Goal: Communication & Community: Answer question/provide support

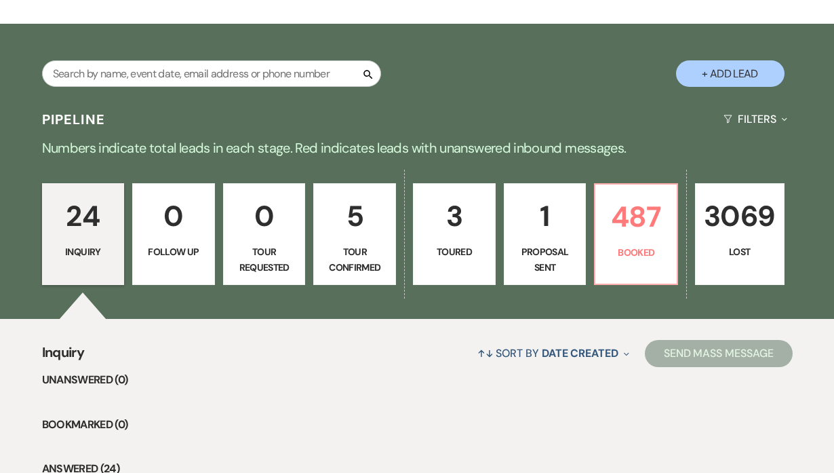
scroll to position [316, 0]
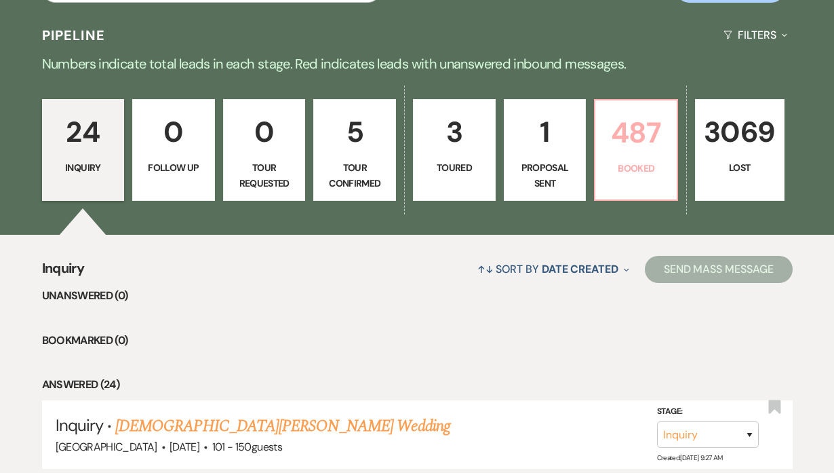
click at [635, 166] on p "Booked" at bounding box center [636, 168] width 65 height 15
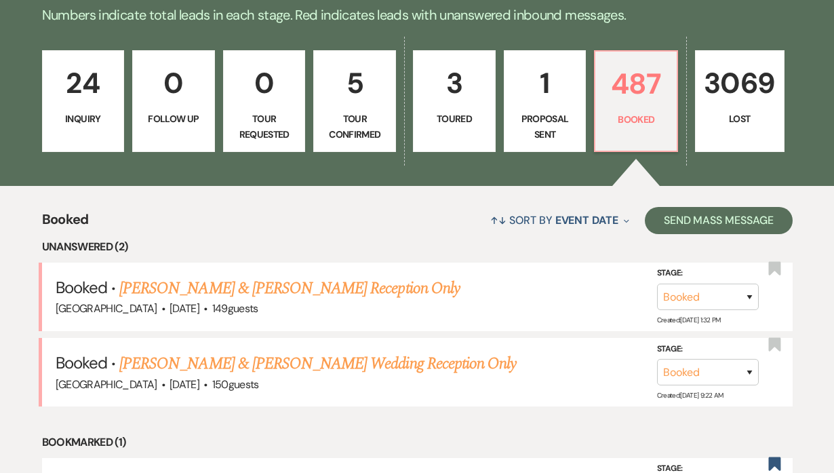
scroll to position [421, 0]
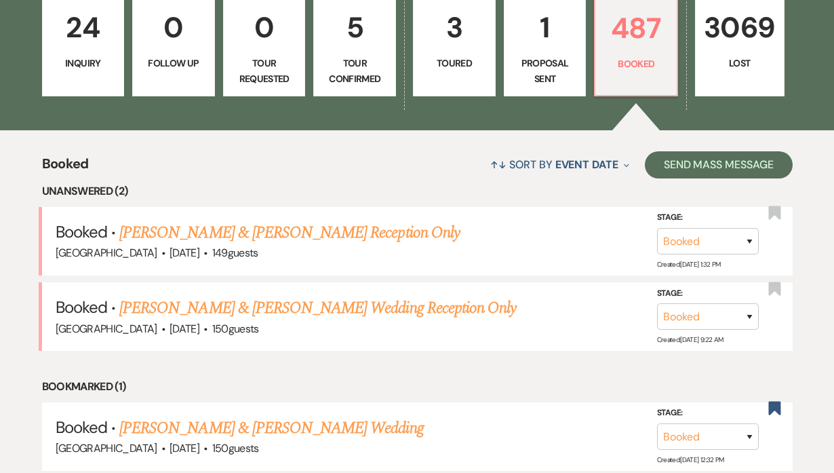
click at [316, 234] on link "David Cuevas & Patricia Todd's Reception Only" at bounding box center [289, 232] width 341 height 24
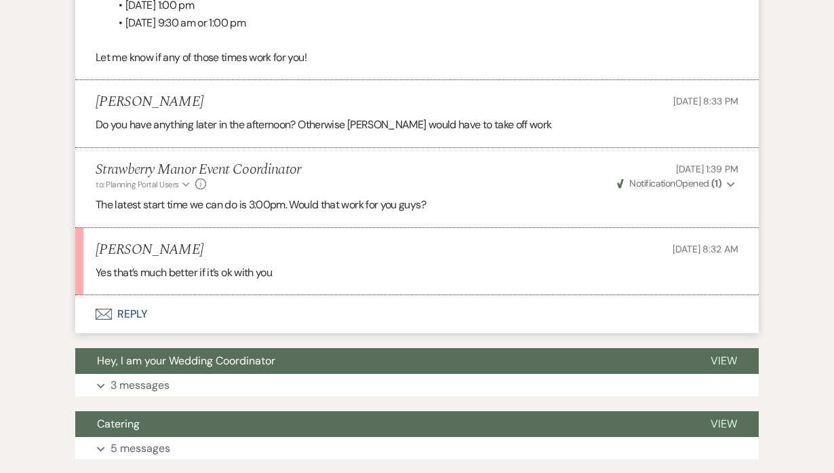
scroll to position [1532, 0]
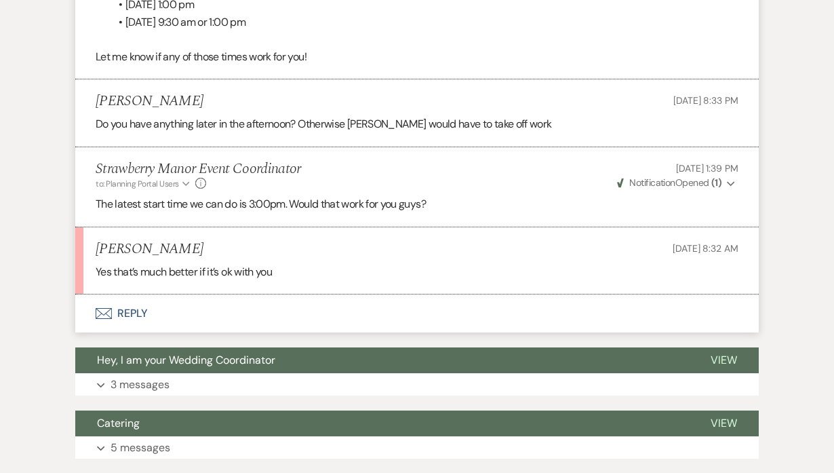
click at [124, 305] on button "Envelope Reply" at bounding box center [417, 313] width 684 height 38
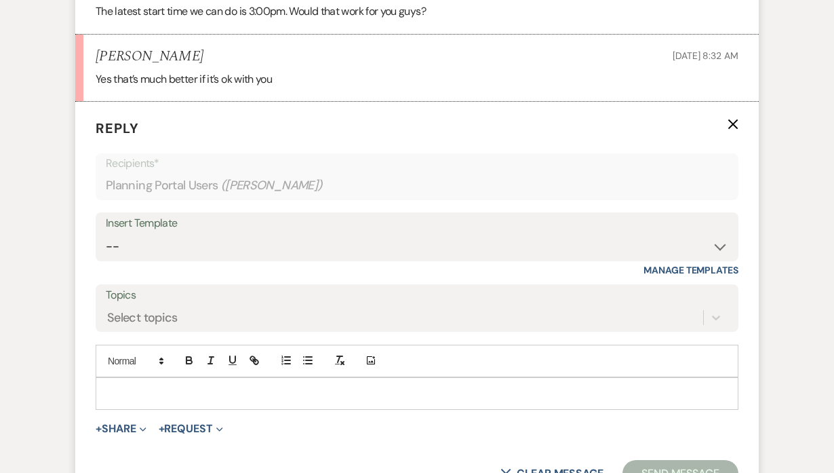
scroll to position [1729, 0]
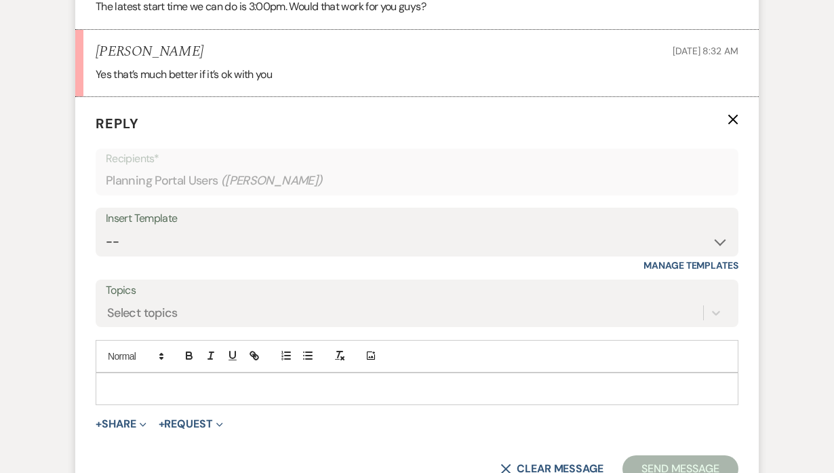
click at [152, 377] on div at bounding box center [417, 388] width 642 height 31
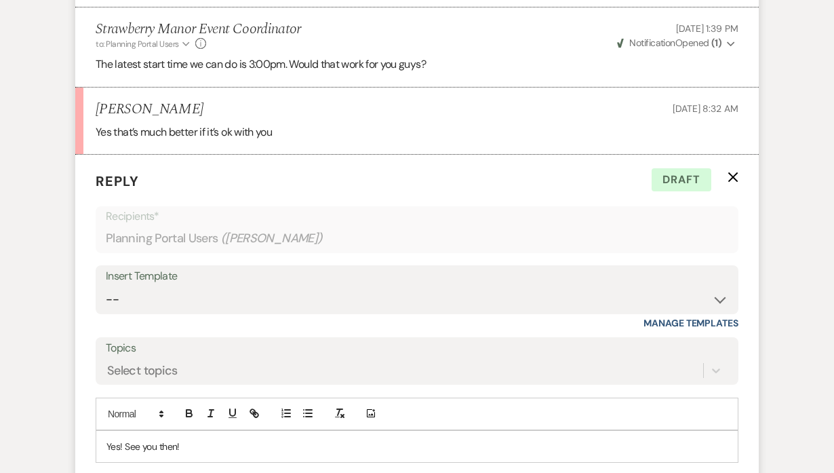
scroll to position [1777, 0]
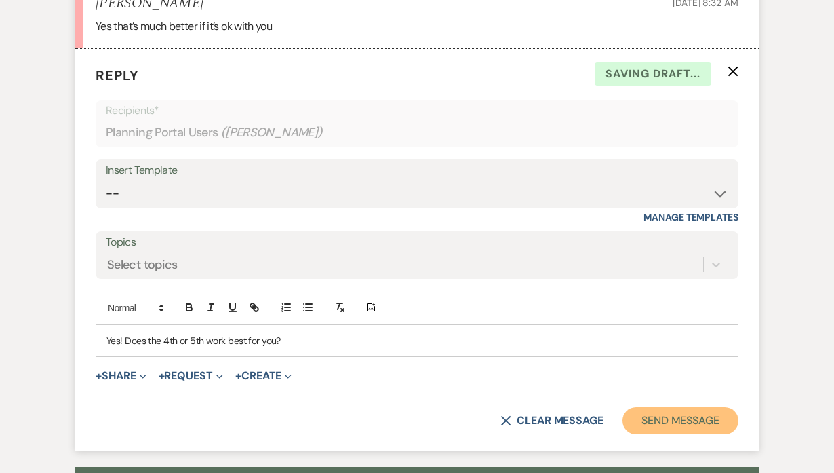
click at [702, 411] on button "Send Message" at bounding box center [681, 420] width 116 height 27
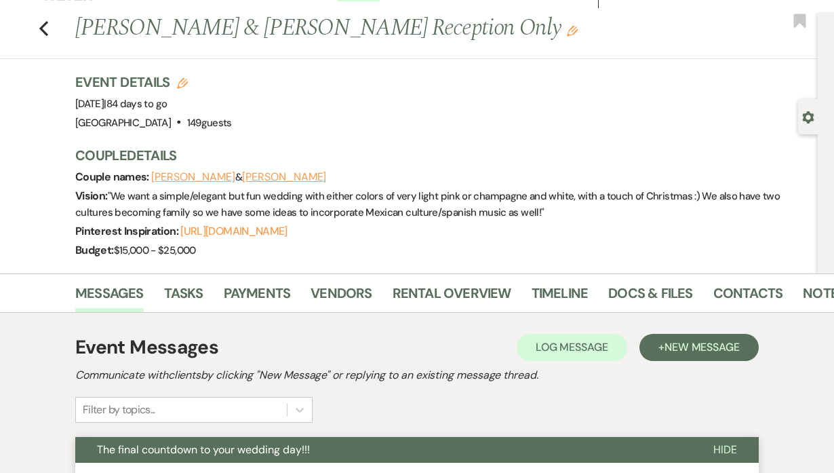
scroll to position [0, 0]
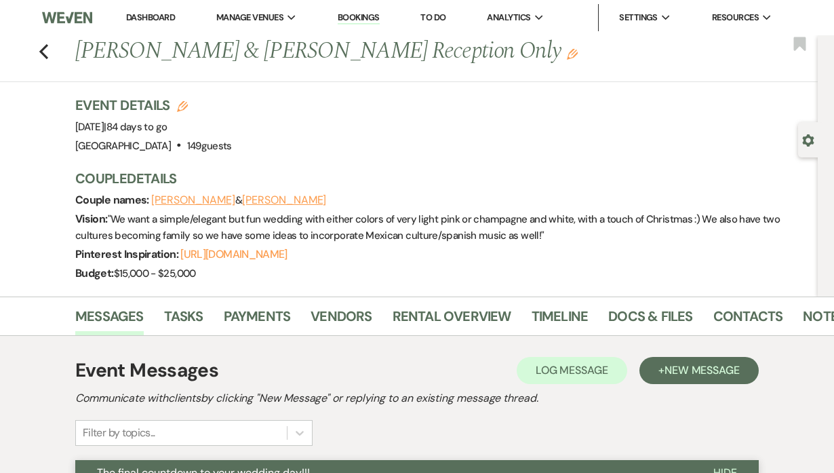
click at [49, 51] on icon "Previous" at bounding box center [44, 51] width 10 height 16
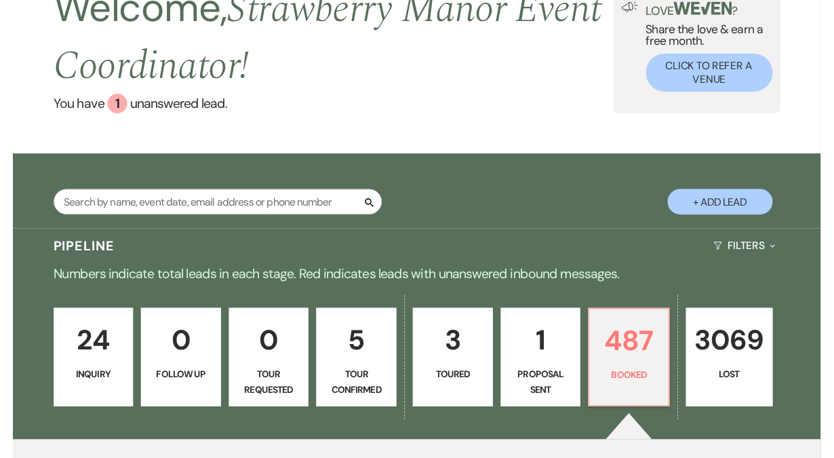
scroll to position [96, 0]
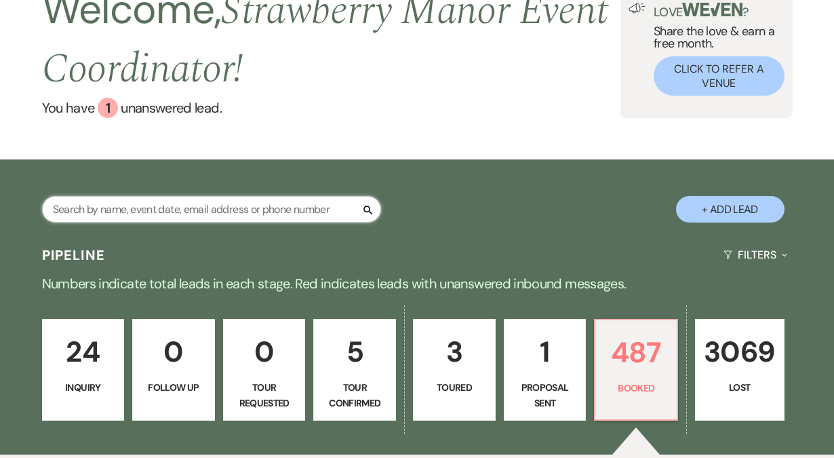
click at [261, 208] on input "text" at bounding box center [211, 209] width 339 height 26
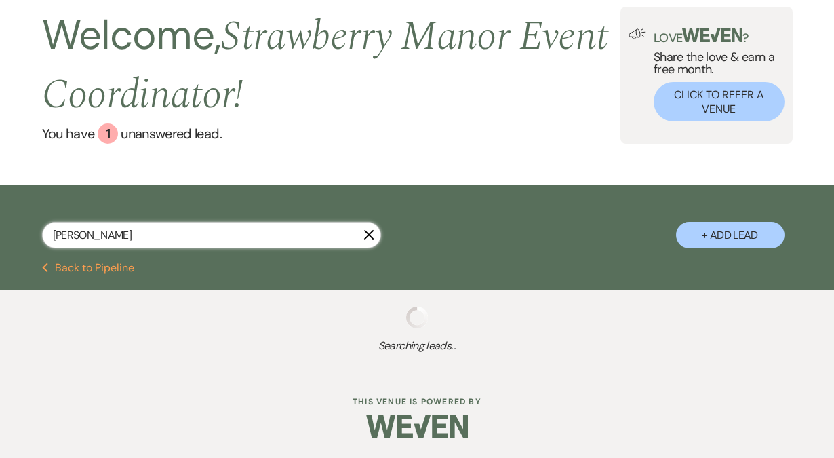
type input "anne"
select select "8"
select select "5"
select select "8"
select select "3"
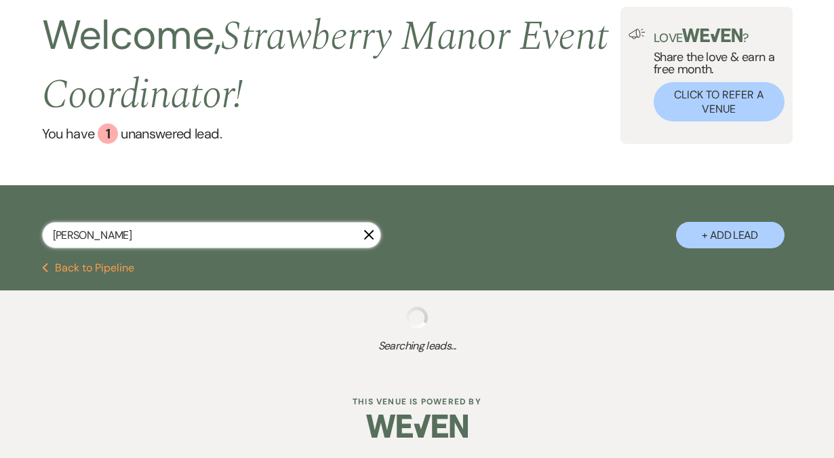
select select "8"
select select "5"
select select "8"
select select "5"
select select "8"
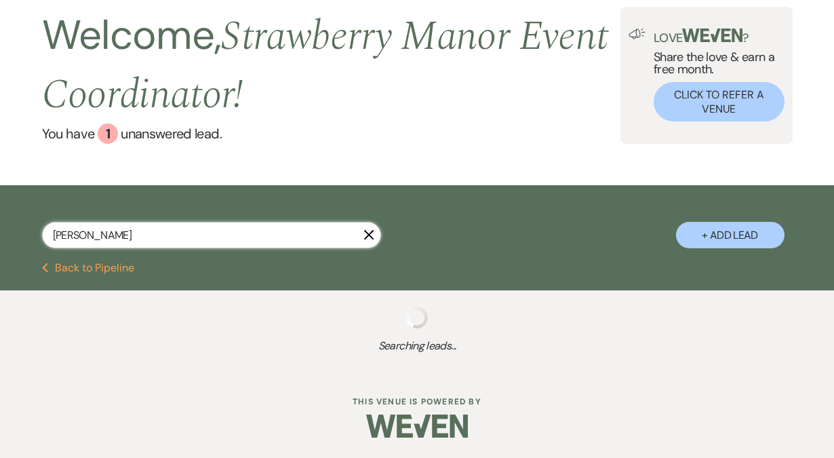
select select "5"
select select "8"
select select "5"
select select "8"
select select "5"
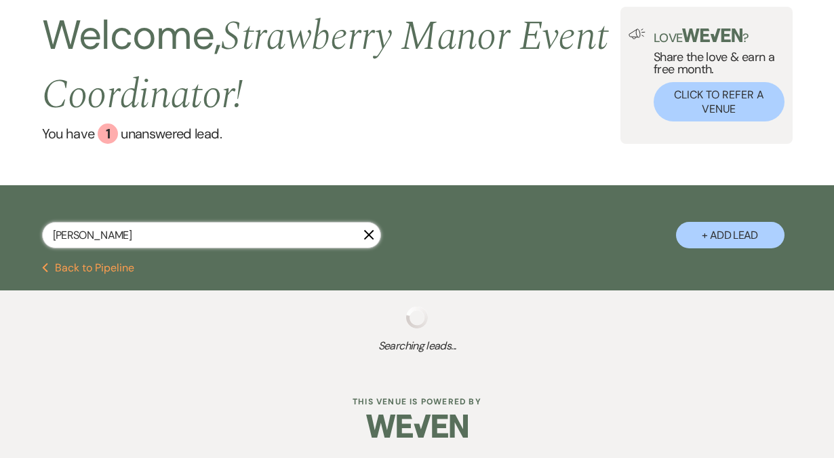
select select "8"
select select "5"
select select "8"
select select "5"
select select "8"
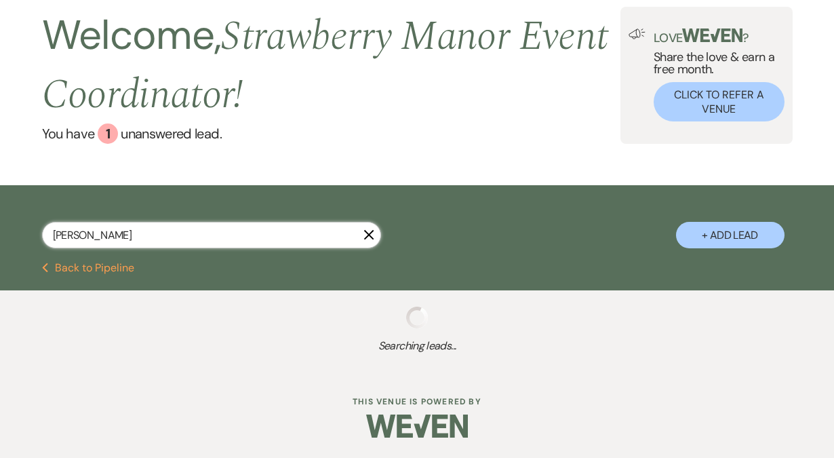
select select "5"
select select "8"
select select "5"
select select "8"
select select "4"
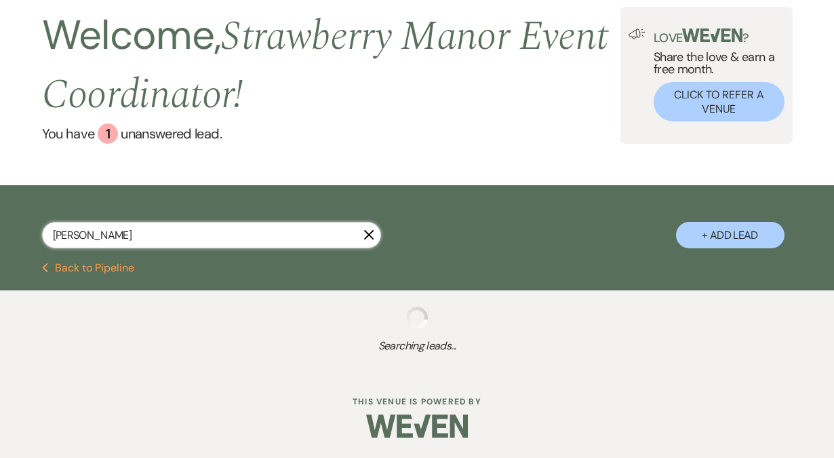
select select "8"
select select "5"
select select "8"
select select "5"
select select "8"
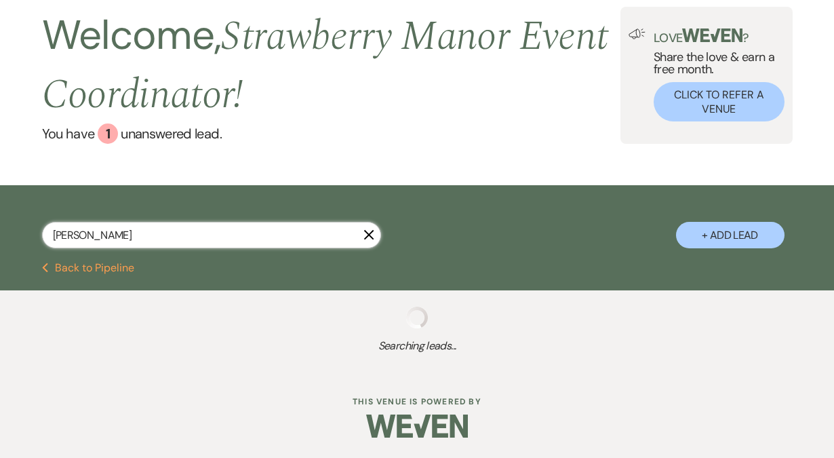
select select "4"
select select "8"
select select "5"
select select "8"
select select "5"
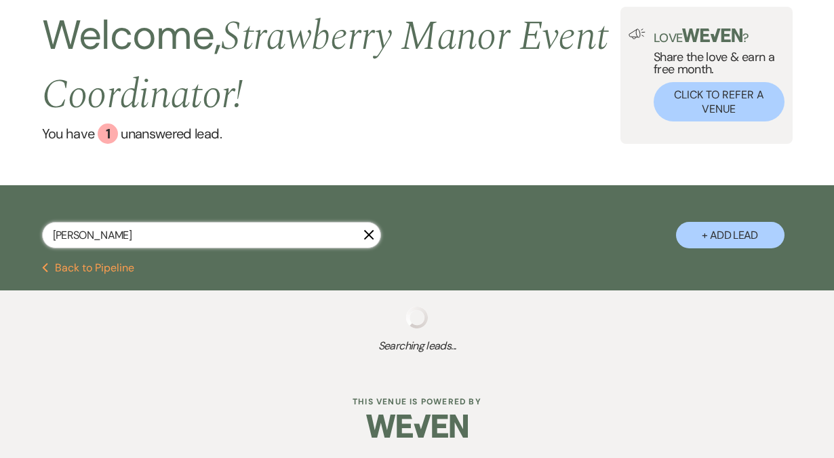
select select "8"
select select "5"
select select "8"
select select "5"
select select "8"
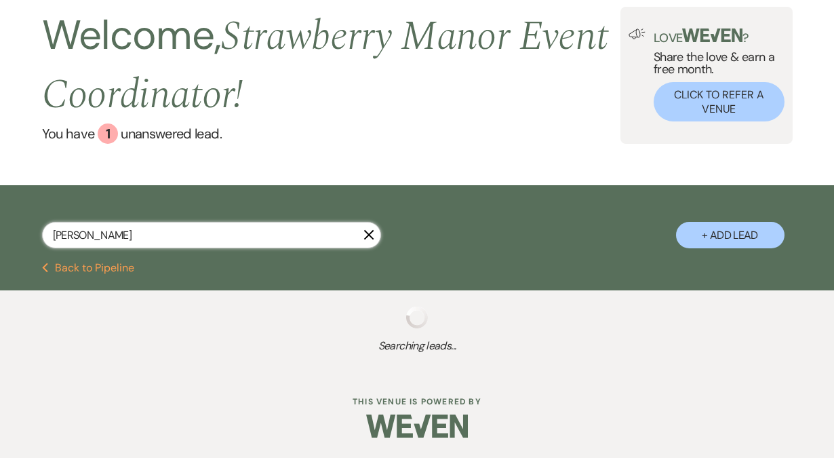
select select "5"
select select "8"
select select "5"
select select "8"
select select "5"
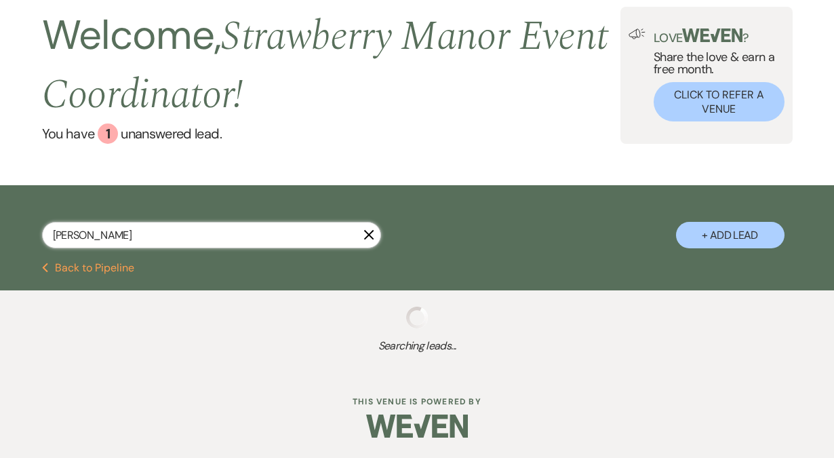
select select "8"
select select "5"
select select "8"
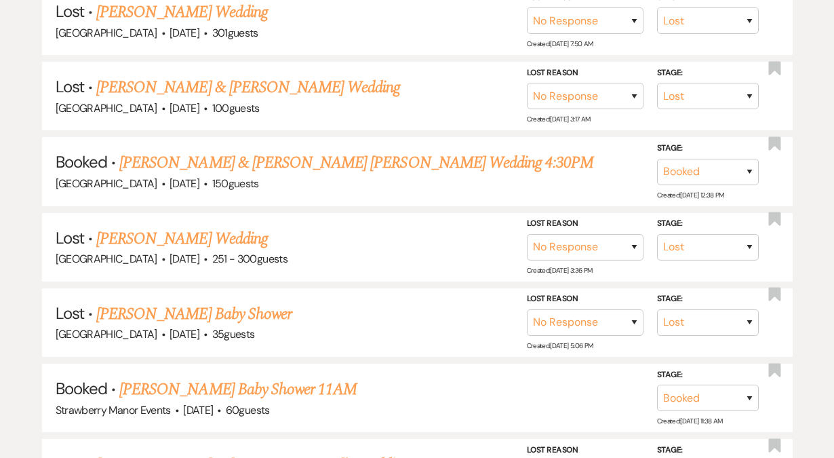
scroll to position [1902, 0]
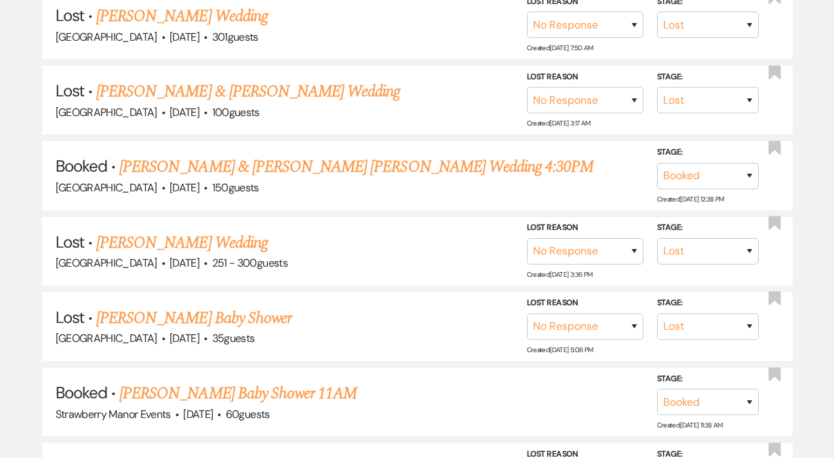
click at [301, 155] on link "Anne Hutchinson & Cannon Smithhart's Wedding 4:30PM" at bounding box center [356, 167] width 474 height 24
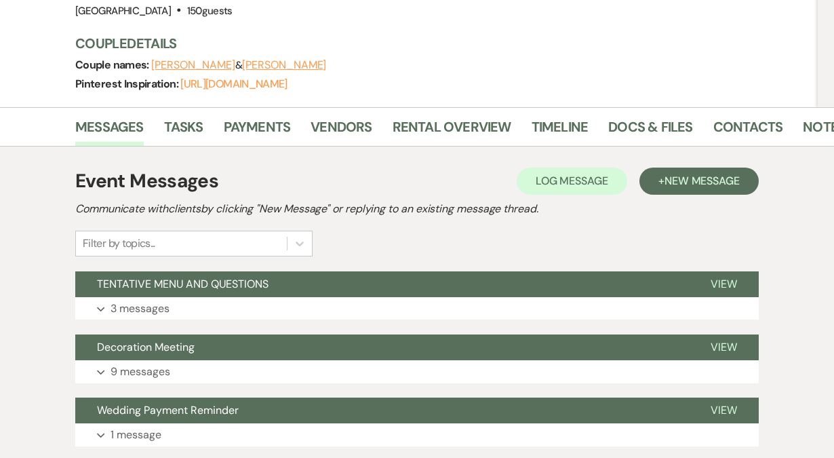
scroll to position [216, 0]
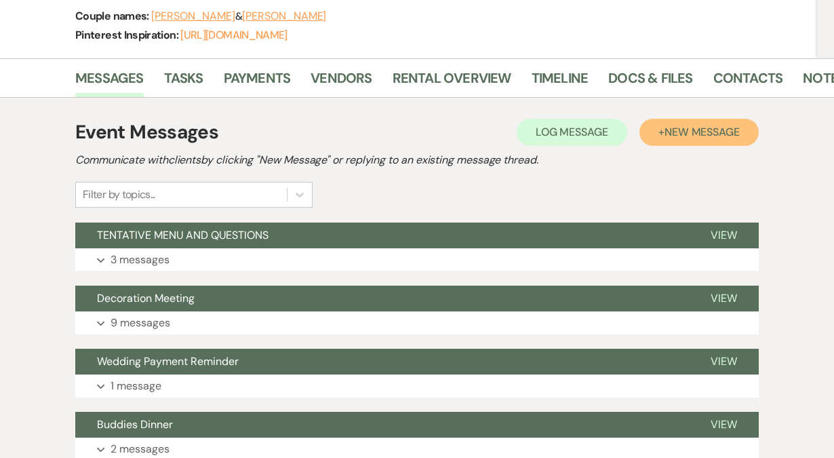
click at [695, 119] on button "+ New Message" at bounding box center [699, 132] width 119 height 27
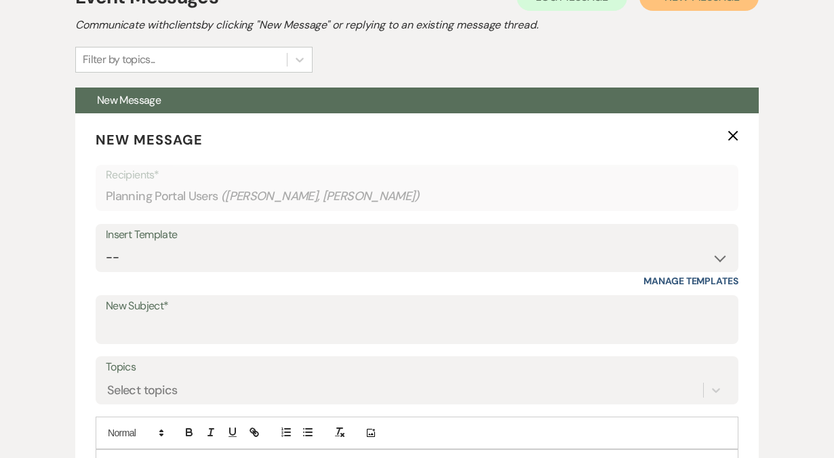
scroll to position [351, 0]
click at [322, 225] on div "Insert Template" at bounding box center [417, 235] width 623 height 20
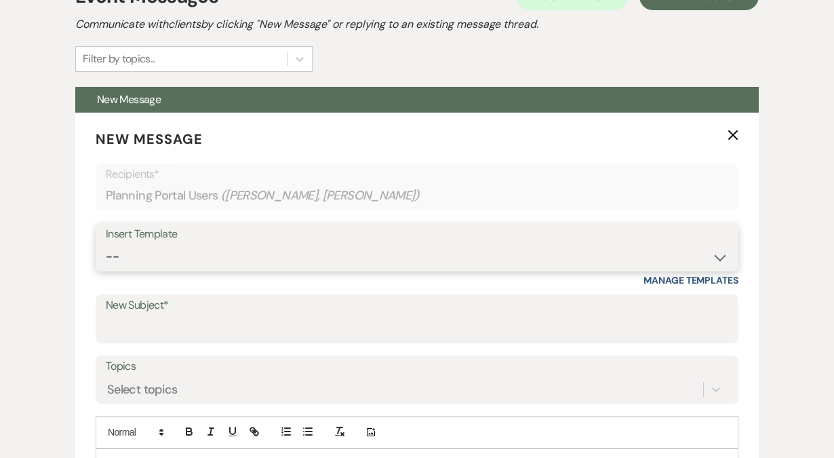
click at [722, 244] on select "-- Weven Planning Portal Introduction (Booked Events) Private Party Inquiry Res…" at bounding box center [417, 257] width 623 height 26
select select "6116"
click at [106, 244] on select "-- Weven Planning Portal Introduction (Booked Events) Private Party Inquiry Res…" at bounding box center [417, 257] width 623 height 26
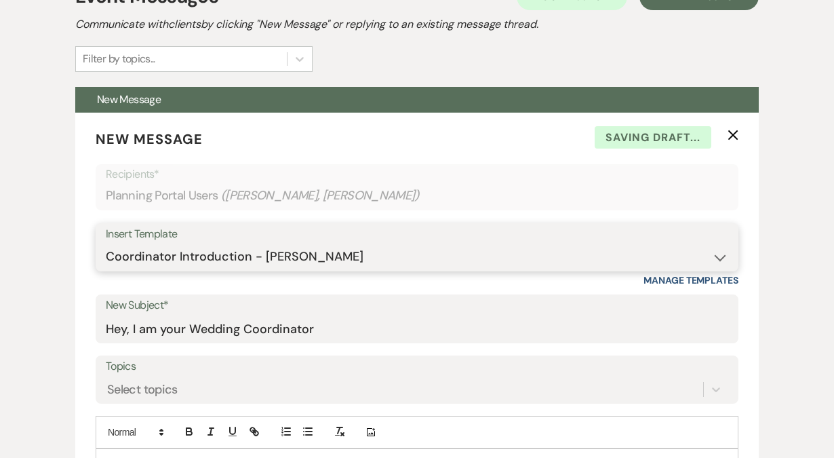
type input "Hey, I am your Wedding Coordinator"
click at [674, 274] on link "Manage Templates" at bounding box center [691, 280] width 95 height 12
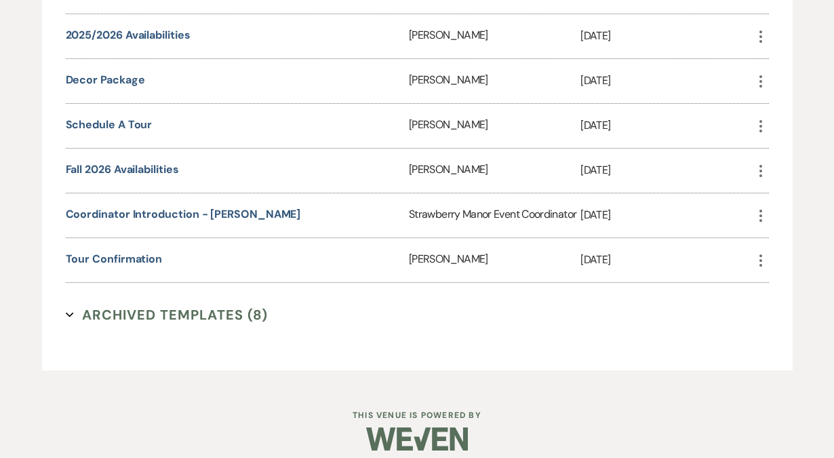
scroll to position [2010, 0]
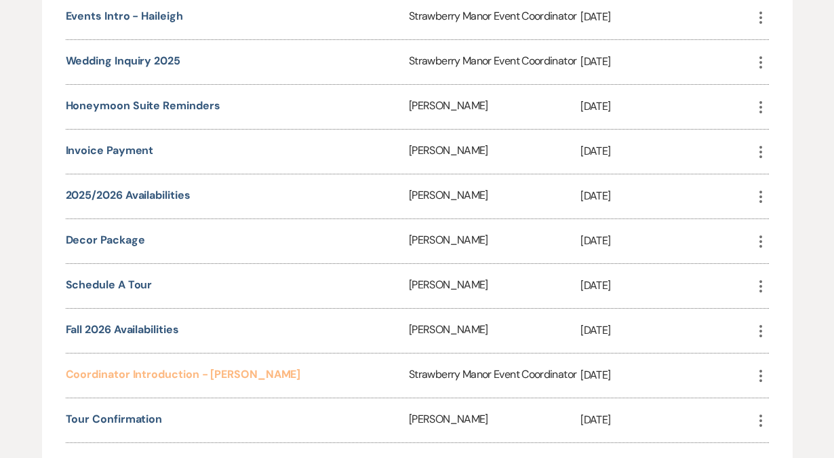
click at [216, 367] on link "Coordinator Introduction - [PERSON_NAME]" at bounding box center [183, 374] width 235 height 14
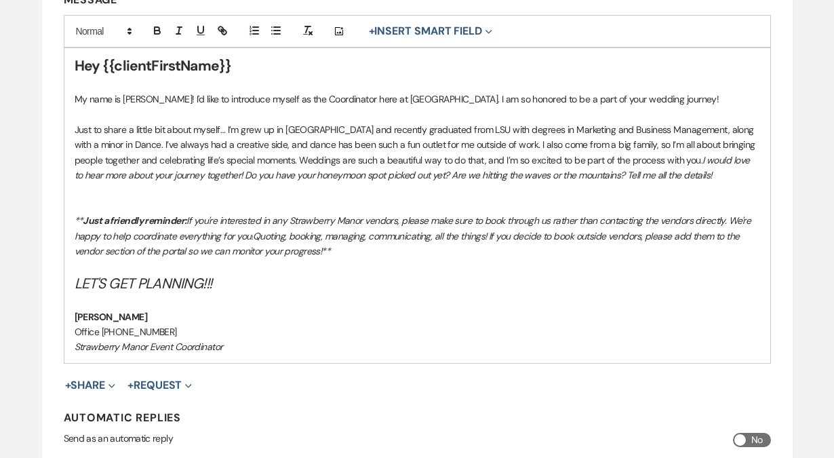
scroll to position [372, 0]
click at [202, 284] on em "LET'S GET PLANNING!!!" at bounding box center [143, 282] width 137 height 19
click at [146, 281] on em "LET'S GET YMARRIED!!!" at bounding box center [142, 282] width 134 height 19
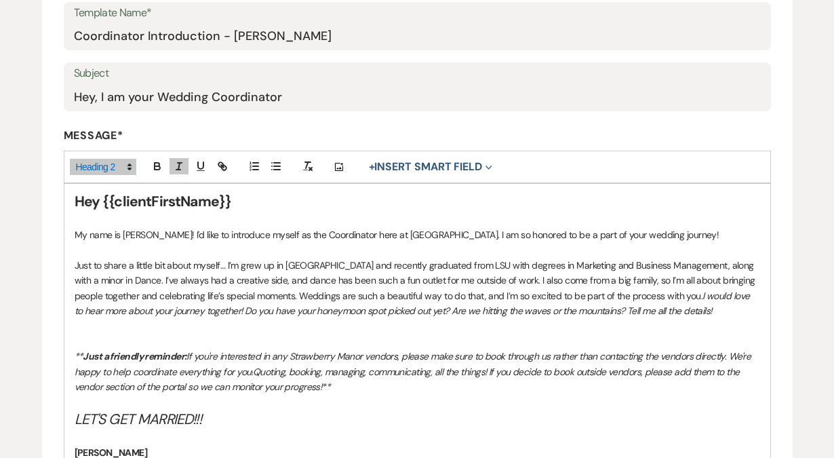
scroll to position [235, 0]
click at [353, 400] on p at bounding box center [418, 402] width 686 height 15
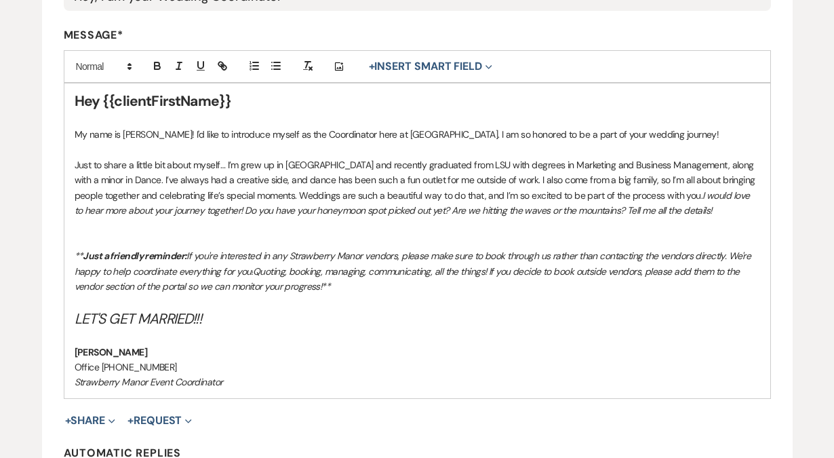
scroll to position [334, 0]
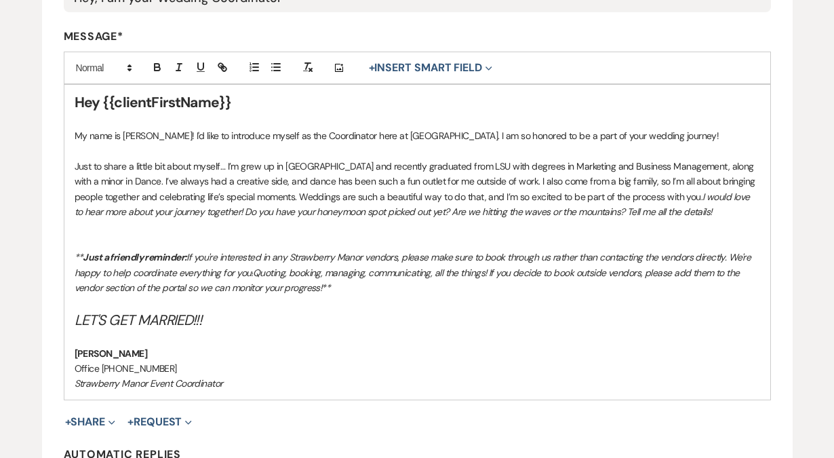
click at [460, 136] on p "My name is [PERSON_NAME]! I'd like to introduce myself as the Coordinator here …" at bounding box center [418, 135] width 686 height 15
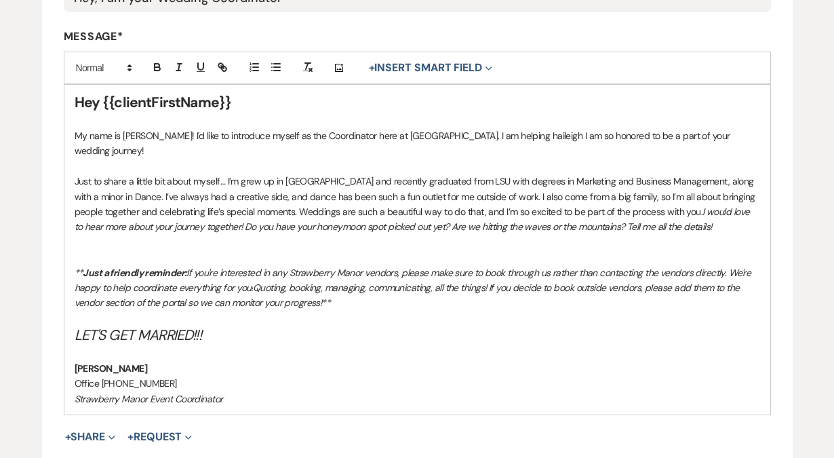
click at [518, 136] on p "My name is [PERSON_NAME]! I'd like to introduce myself as the Coordinator here …" at bounding box center [418, 143] width 686 height 31
click at [541, 138] on p "My name is Bella Bonin! I'd like to introduce myself as the Coordinator here at…" at bounding box center [418, 143] width 686 height 31
drag, startPoint x: 525, startPoint y: 135, endPoint x: 504, endPoint y: 147, distance: 24.3
click at [504, 147] on p "My name is Bella Bonin! I'd like to introduce myself as the Coordinator here at…" at bounding box center [418, 143] width 686 height 31
click at [539, 136] on p "My name is Bella Bonin! I'd like to introduce myself as the Coordinator here at…" at bounding box center [418, 143] width 686 height 31
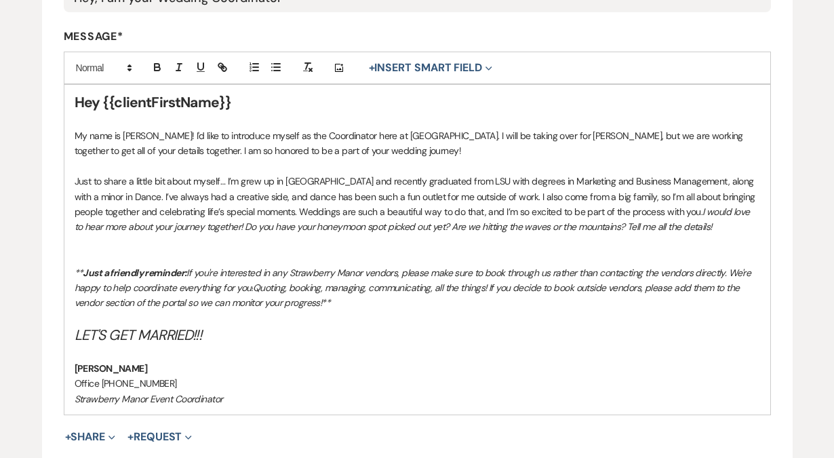
drag, startPoint x: 567, startPoint y: 138, endPoint x: 547, endPoint y: 150, distance: 22.8
click at [547, 150] on p "My name is Bella Bonin! I'd like to introduce myself as the Coordinator here at…" at bounding box center [418, 143] width 686 height 31
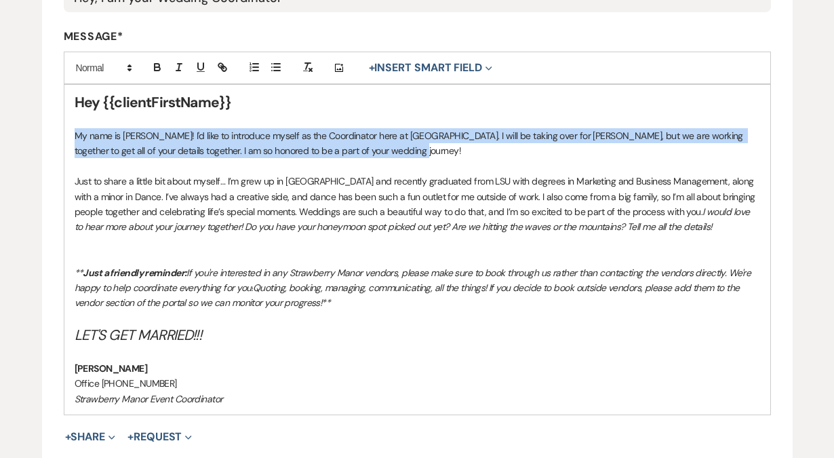
drag, startPoint x: 475, startPoint y: 149, endPoint x: 66, endPoint y: 132, distance: 408.7
click at [66, 132] on div "Hey {{clientFirstName}} My name is Bella Bonin! I'd like to introduce myself as…" at bounding box center [417, 250] width 706 height 330
copy p "My name is Bella Bonin! I'd like to introduce myself as the Coordinator here at…"
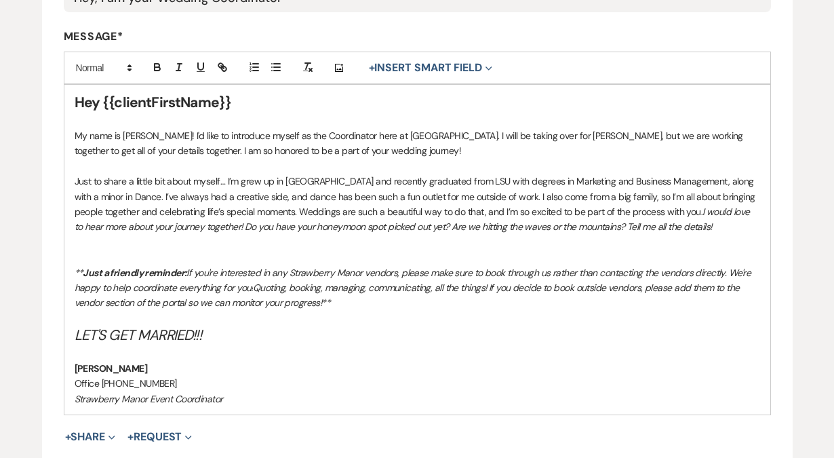
click at [106, 367] on strong "Isabella Bonin" at bounding box center [111, 368] width 73 height 12
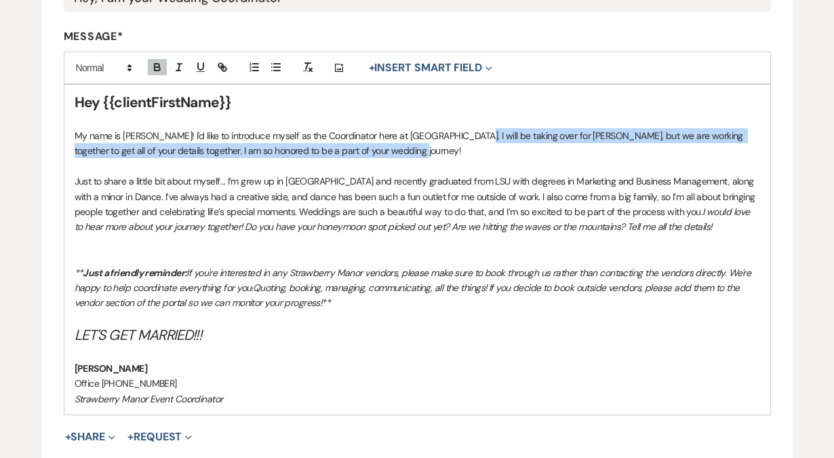
drag, startPoint x: 387, startPoint y: 149, endPoint x: 459, endPoint y: 134, distance: 74.0
click at [459, 134] on p "My name is Bella Bonin! I'd like to introduce myself as the Coordinator here at…" at bounding box center [418, 143] width 686 height 31
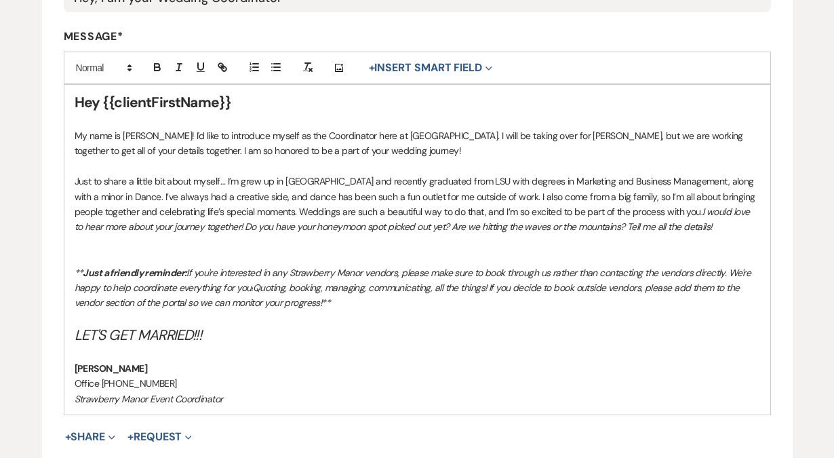
click at [282, 138] on p "My name is Bella Bonin! I'd like to introduce myself as the Coordinator here at…" at bounding box center [418, 143] width 686 height 31
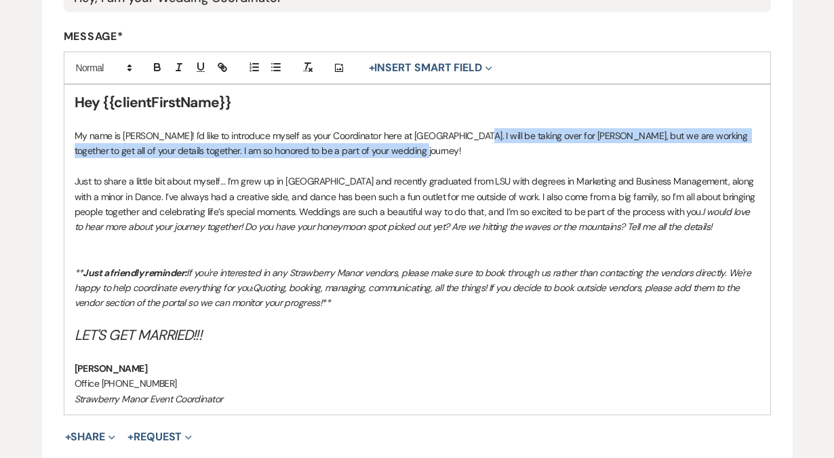
drag, startPoint x: 401, startPoint y: 152, endPoint x: 461, endPoint y: 137, distance: 62.2
click at [461, 137] on p "My name is Bella Bonin! I'd like to introduce myself as your Coordinator here a…" at bounding box center [418, 143] width 686 height 31
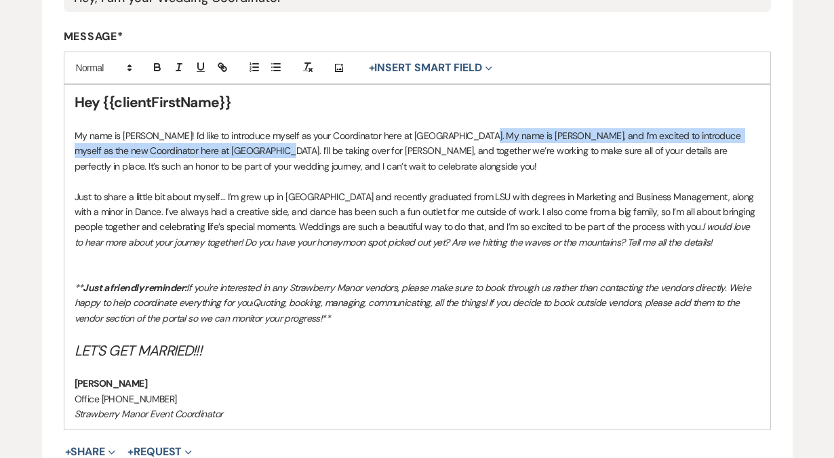
drag, startPoint x: 465, startPoint y: 134, endPoint x: 229, endPoint y: 156, distance: 237.1
click at [229, 156] on p "My name is Bella Bonin! I'd like to introduce myself as your Coordinator here a…" at bounding box center [418, 150] width 686 height 45
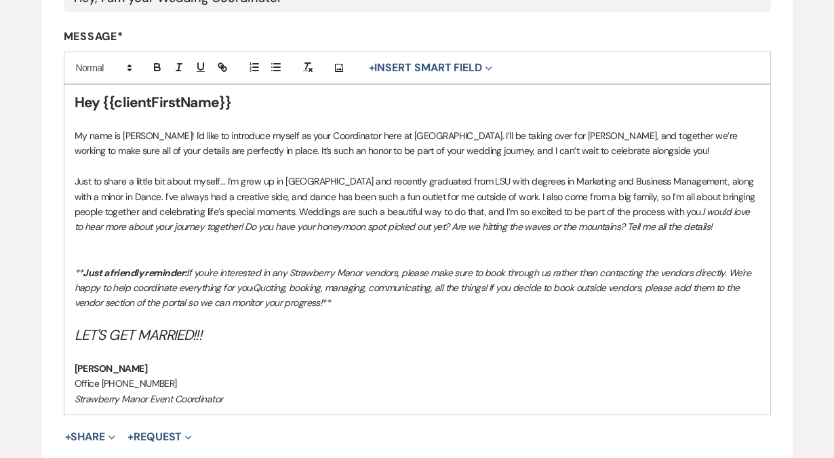
click at [652, 151] on p "My name is Bella Bonin! I'd like to introduce myself as your Coordinator here a…" at bounding box center [418, 143] width 686 height 31
drag, startPoint x: 621, startPoint y: 147, endPoint x: 550, endPoint y: 147, distance: 71.2
click at [550, 147] on p "My name is Bella Bonin! I'd like to introduce myself as your Coordinator here a…" at bounding box center [418, 143] width 686 height 31
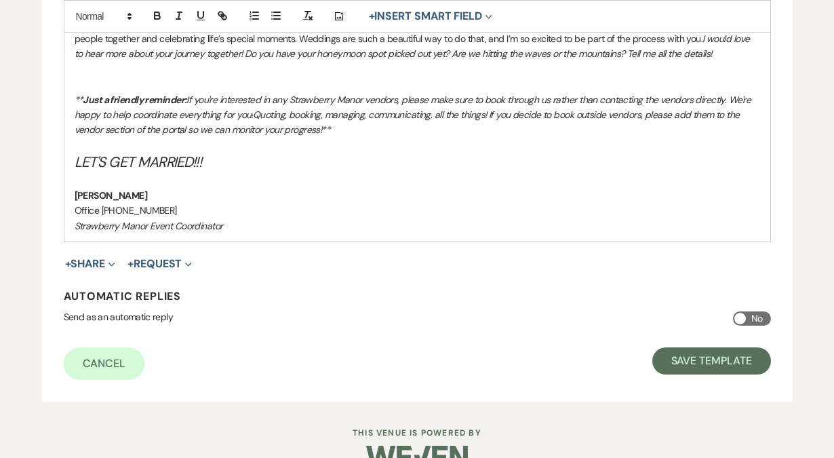
scroll to position [537, 0]
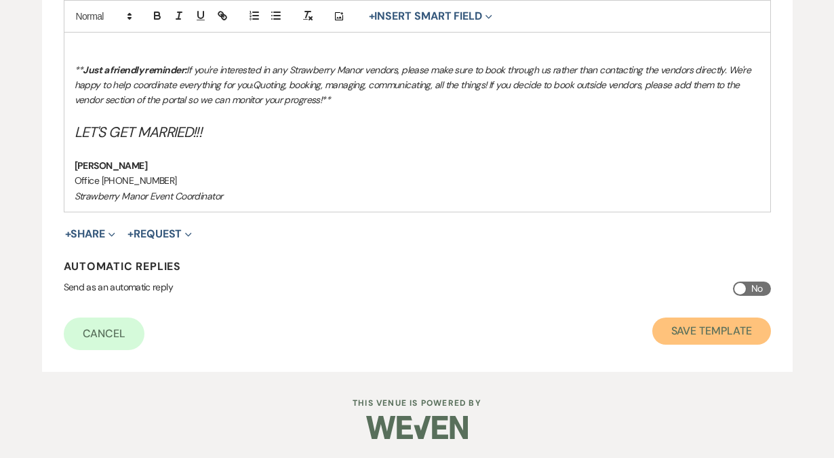
click at [713, 332] on button "Save Template" at bounding box center [712, 330] width 119 height 27
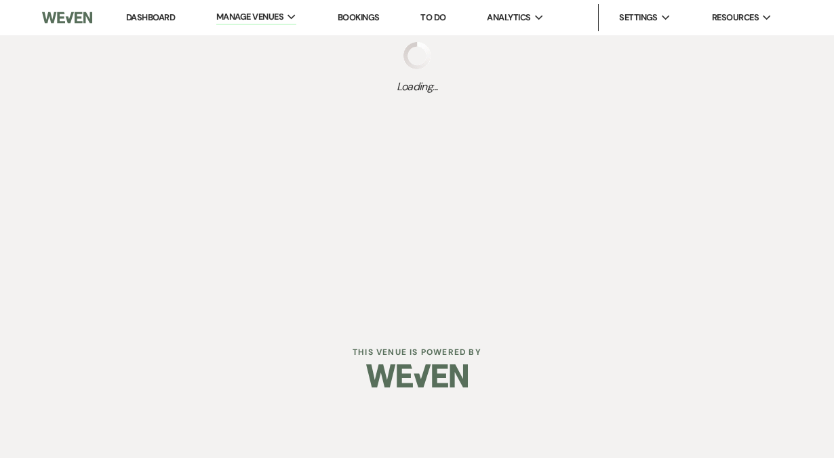
select select "Message Templates"
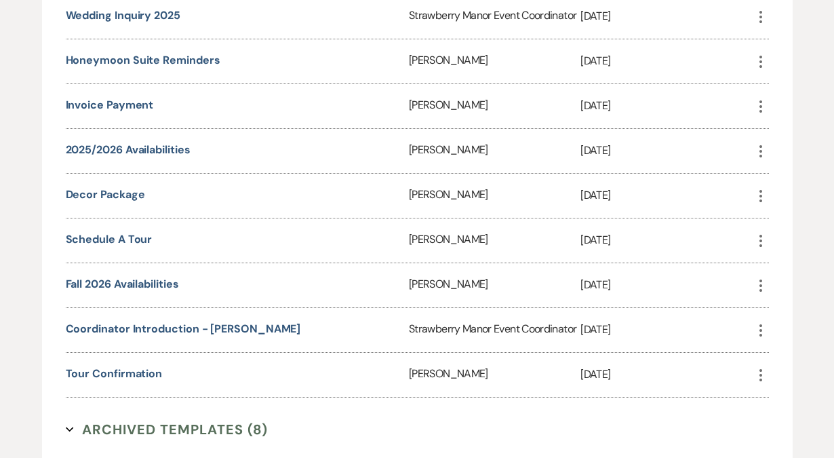
scroll to position [2171, 0]
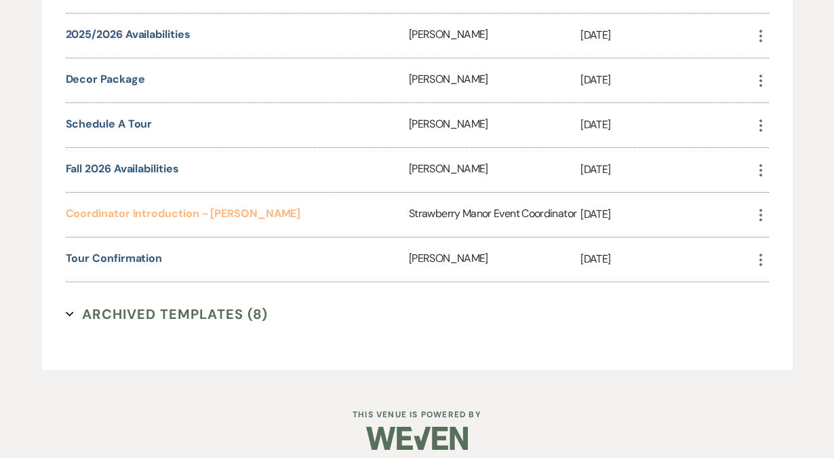
click at [175, 206] on link "Coordinator Introduction - [PERSON_NAME]" at bounding box center [183, 213] width 235 height 14
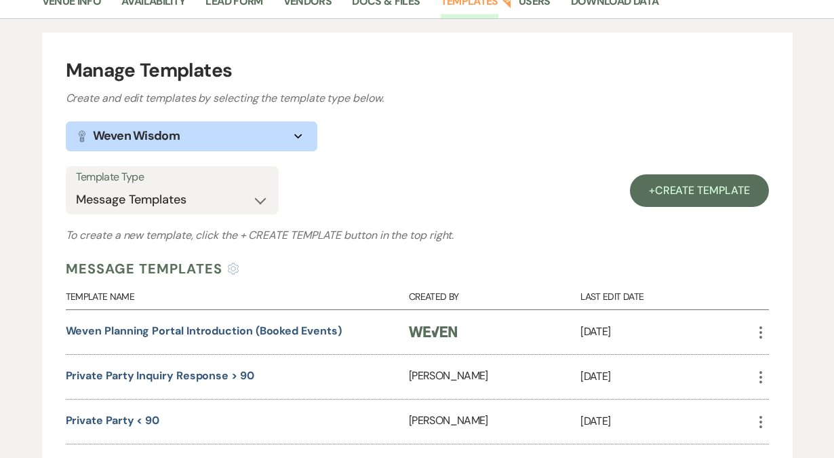
scroll to position [0, 0]
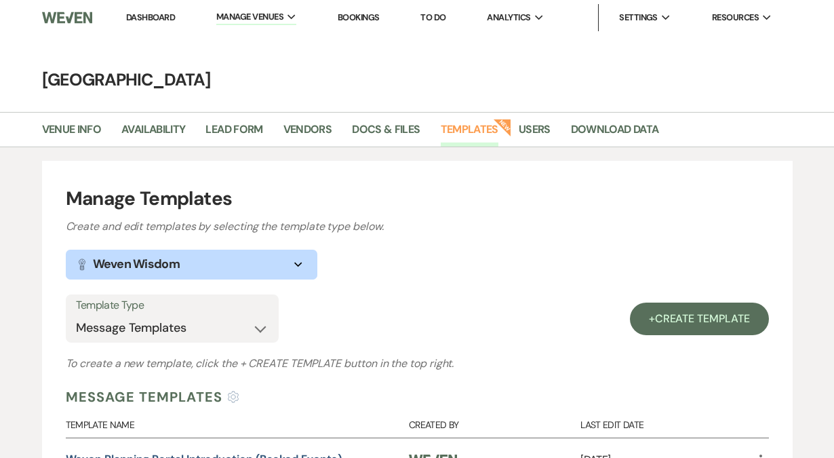
click at [139, 16] on link "Dashboard" at bounding box center [150, 18] width 49 height 12
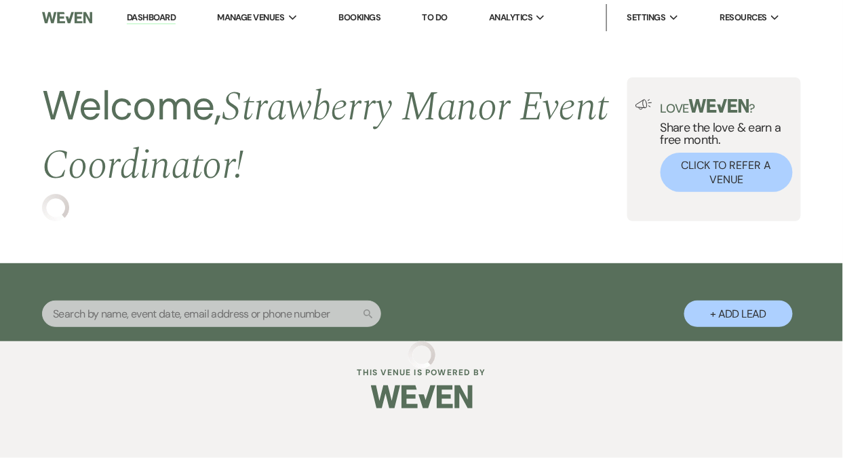
click at [182, 337] on div "Search + Add Lead" at bounding box center [421, 302] width 843 height 78
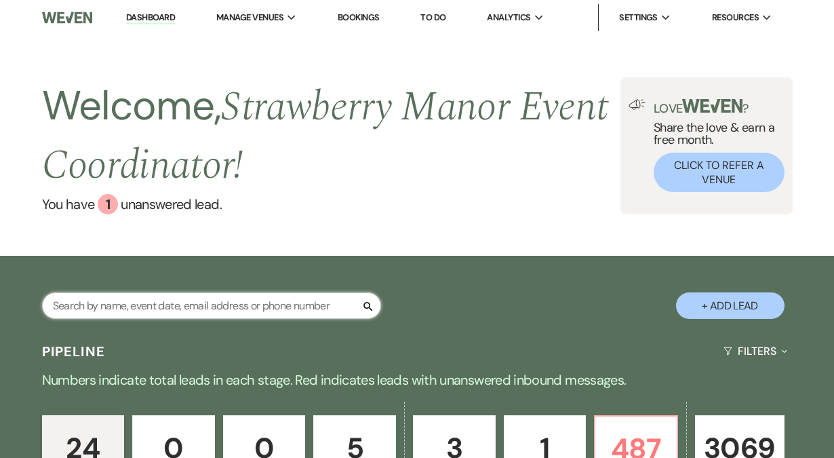
click at [192, 307] on input "text" at bounding box center [211, 305] width 339 height 26
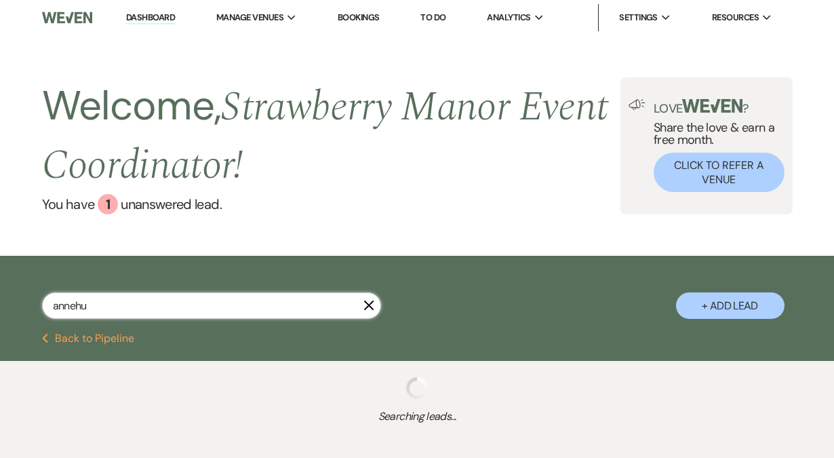
type input "annehut"
select select "8"
select select "5"
select select "8"
select select "3"
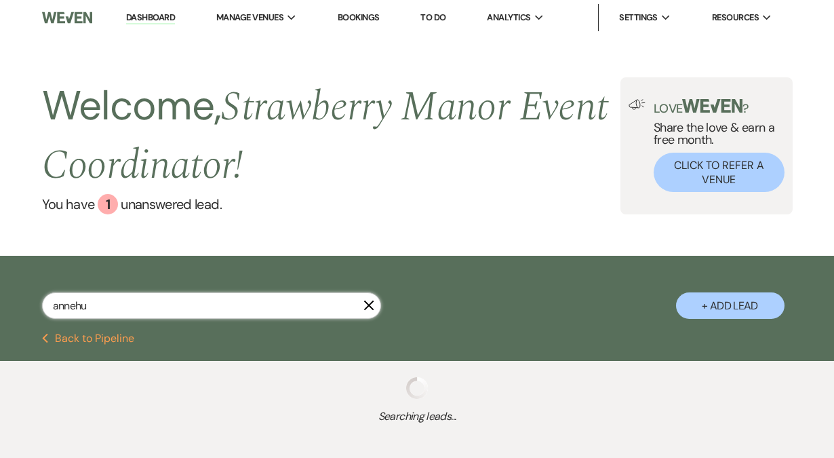
select select "8"
select select "5"
select select "8"
select select "5"
select select "8"
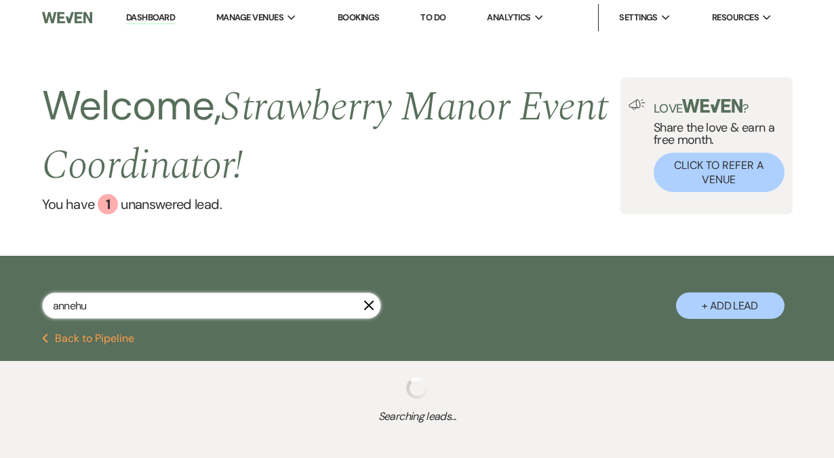
select select "5"
select select "8"
select select "5"
select select "8"
select select "5"
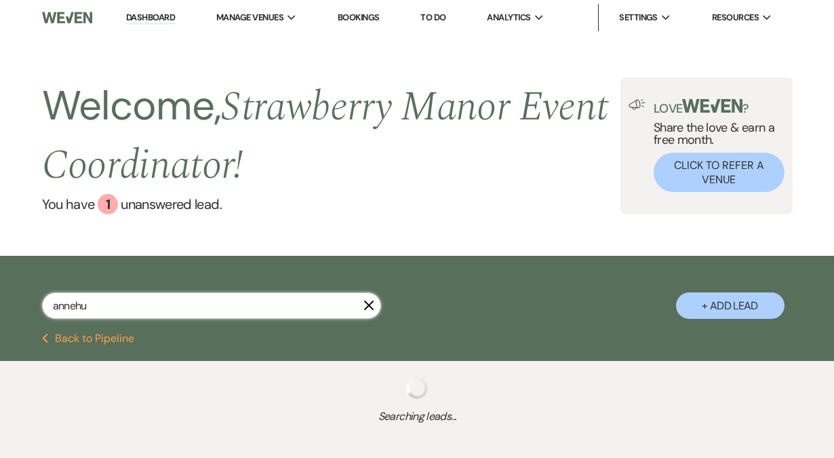
select select "8"
select select "5"
select select "8"
select select "5"
select select "8"
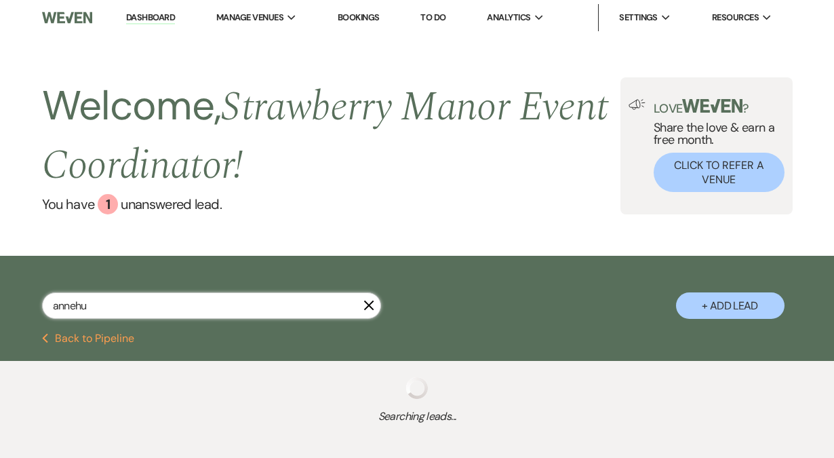
select select "5"
select select "8"
select select "5"
select select "8"
select select "4"
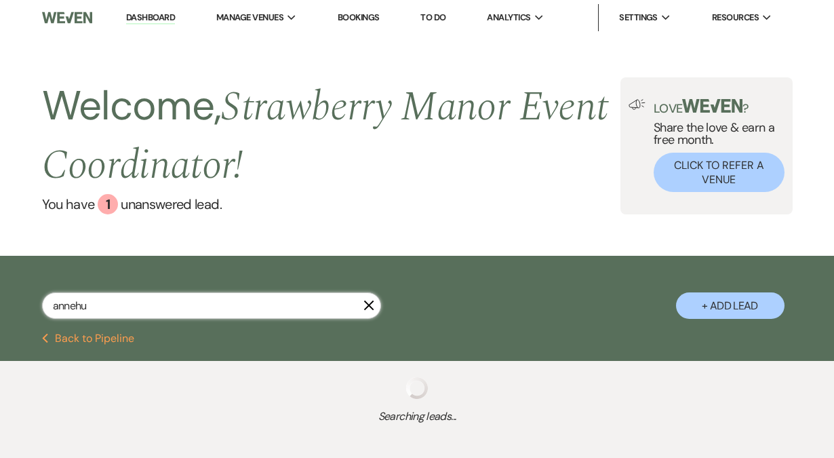
select select "8"
select select "5"
select select "8"
select select "5"
select select "8"
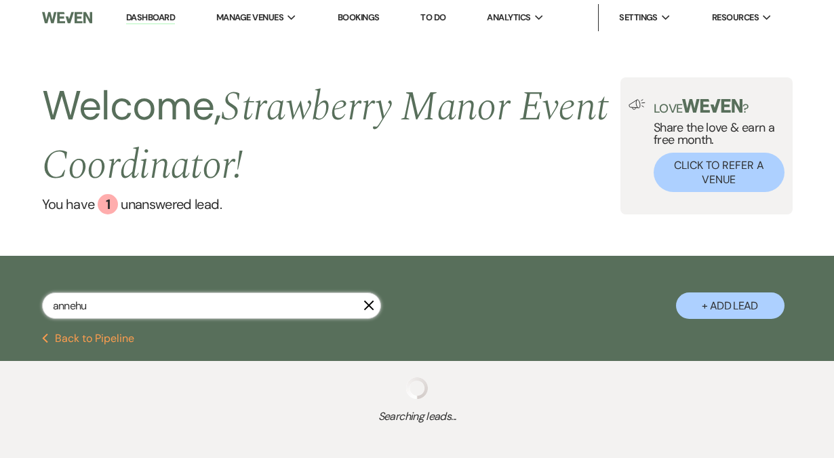
select select "4"
select select "8"
select select "5"
select select "8"
select select "5"
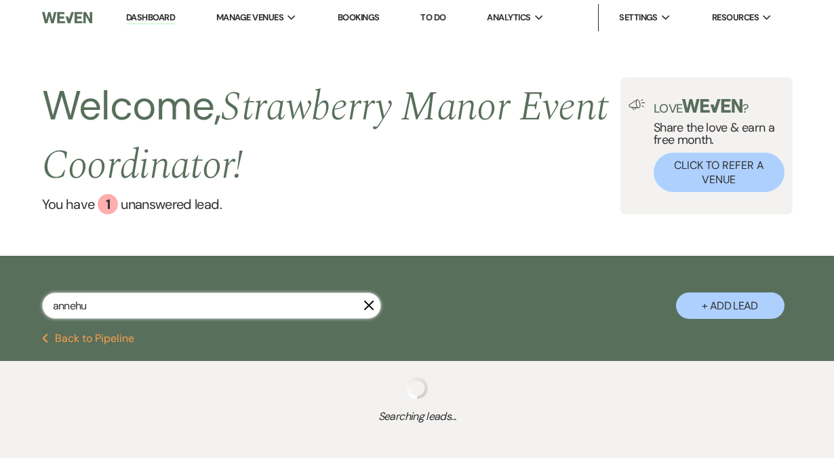
select select "8"
select select "5"
select select "8"
select select "5"
select select "8"
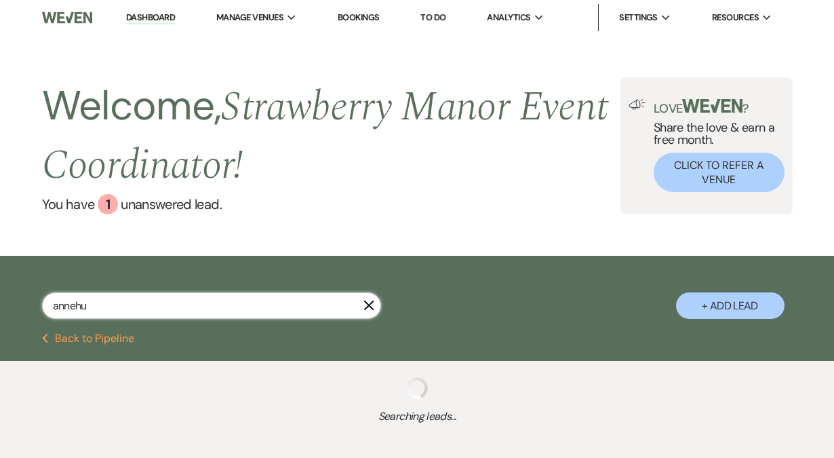
select select "5"
select select "8"
select select "5"
select select "8"
select select "5"
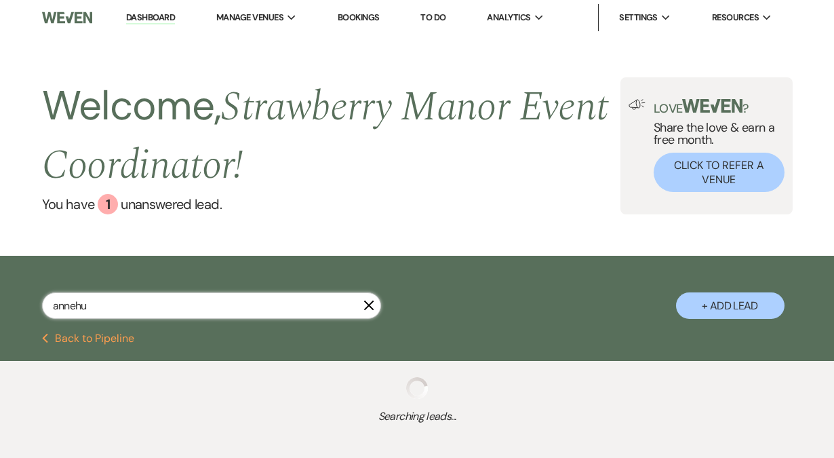
select select "8"
select select "5"
select select "8"
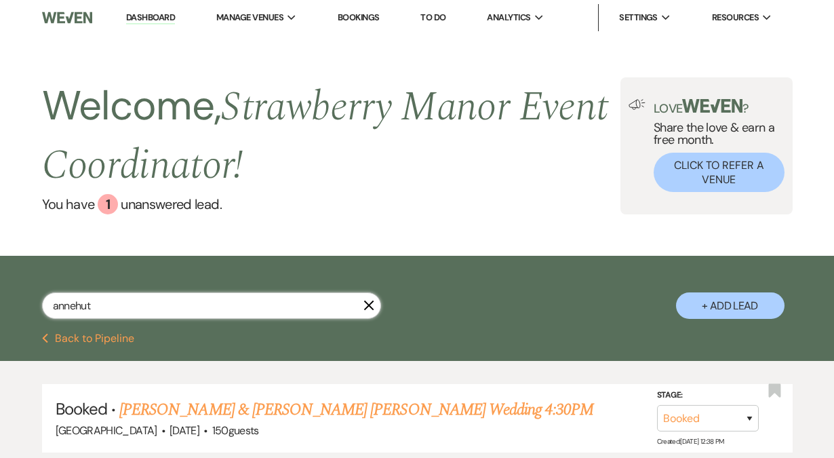
type input "annehut"
click at [244, 418] on link "Anne Hutchinson & Cannon Smithhart's Wedding 4:30PM" at bounding box center [356, 410] width 474 height 24
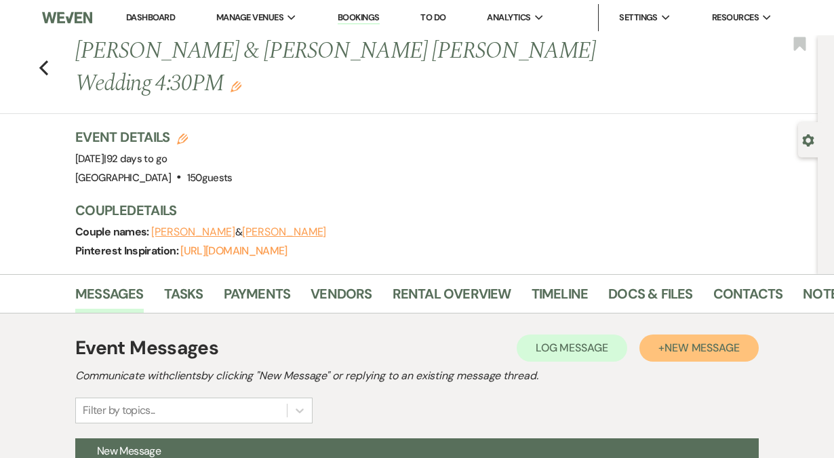
click at [688, 334] on button "+ New Message" at bounding box center [699, 347] width 119 height 27
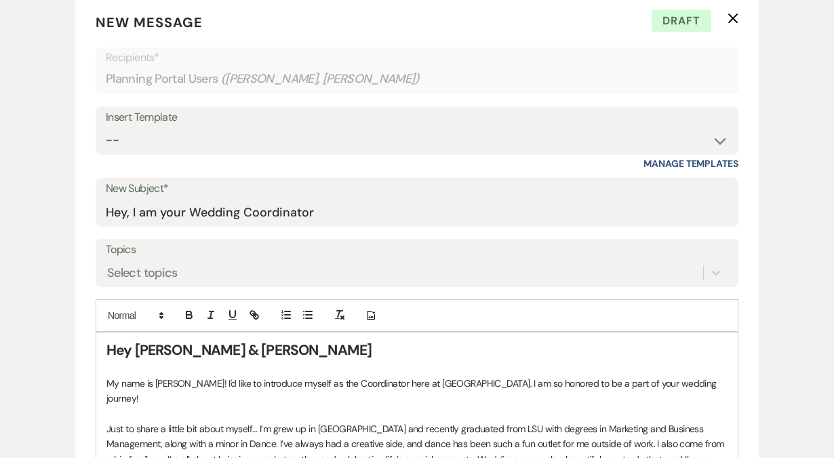
scroll to position [467, 0]
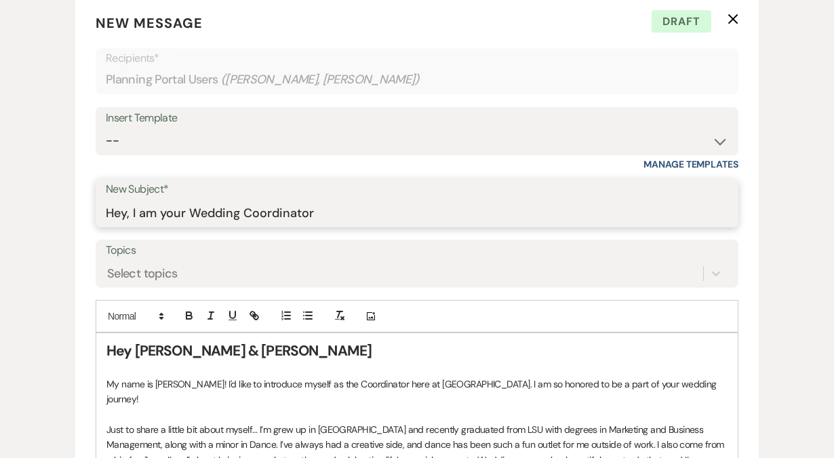
click at [186, 199] on input "Hey, I am your Wedding Coordinator" at bounding box center [417, 212] width 623 height 26
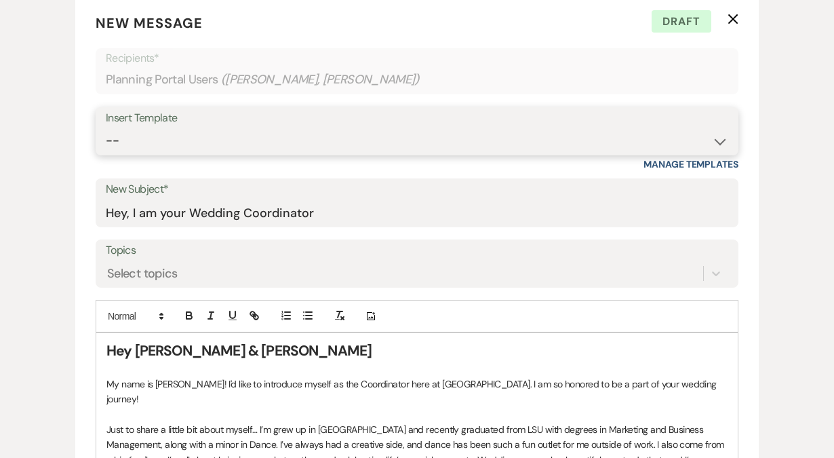
click at [707, 128] on select "-- Weven Planning Portal Introduction (Booked Events) Private Party Inquiry Res…" at bounding box center [417, 141] width 623 height 26
select select "6116"
click at [106, 128] on select "-- Weven Planning Portal Introduction (Booked Events) Private Party Inquiry Res…" at bounding box center [417, 141] width 623 height 26
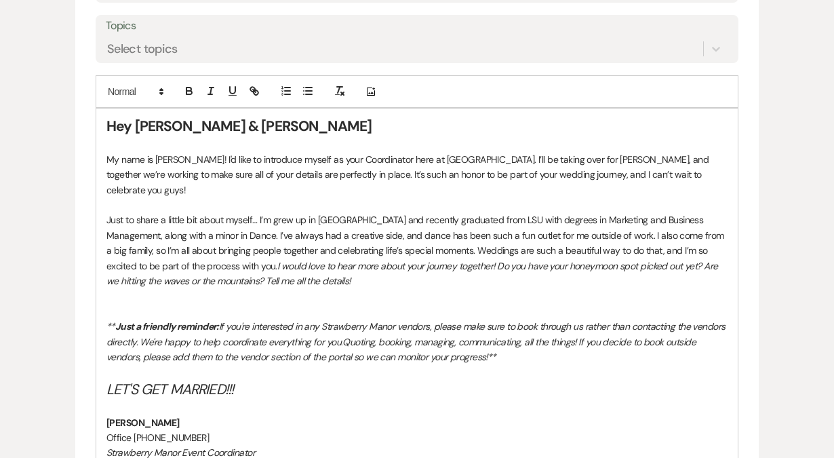
scroll to position [693, 0]
click at [337, 151] on p "My name is [PERSON_NAME]! I'd like to introduce myself as your Coordinator here…" at bounding box center [417, 173] width 621 height 45
click at [517, 415] on p "[PERSON_NAME]" at bounding box center [417, 422] width 621 height 15
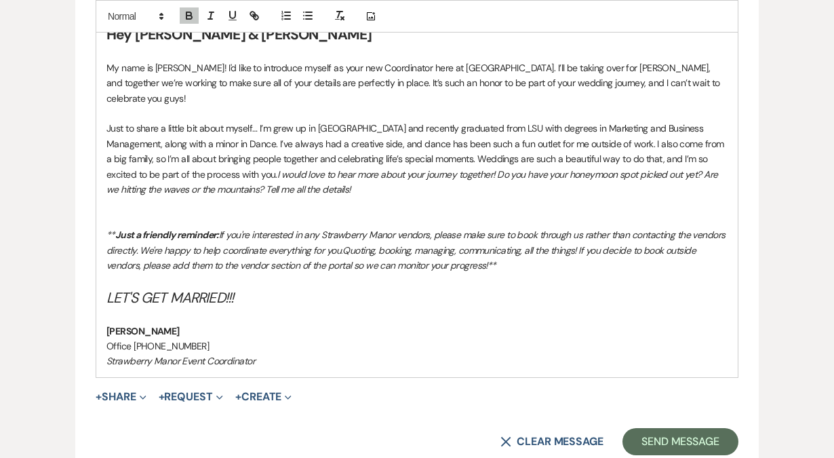
scroll to position [790, 0]
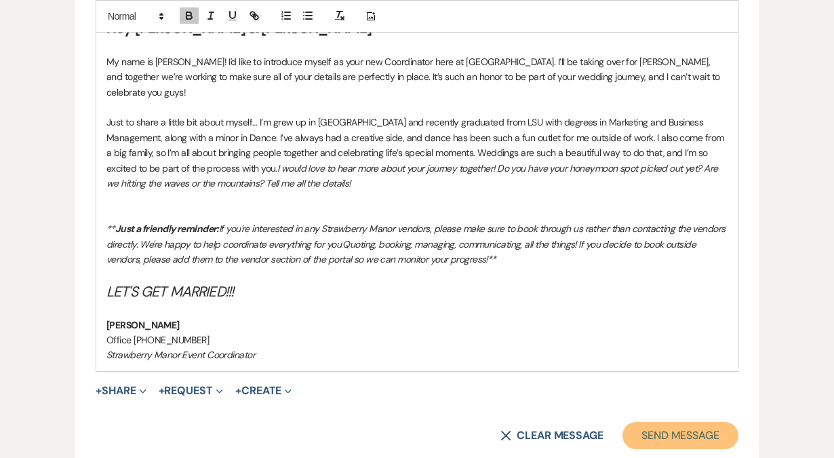
click at [669, 422] on button "Send Message" at bounding box center [681, 435] width 116 height 27
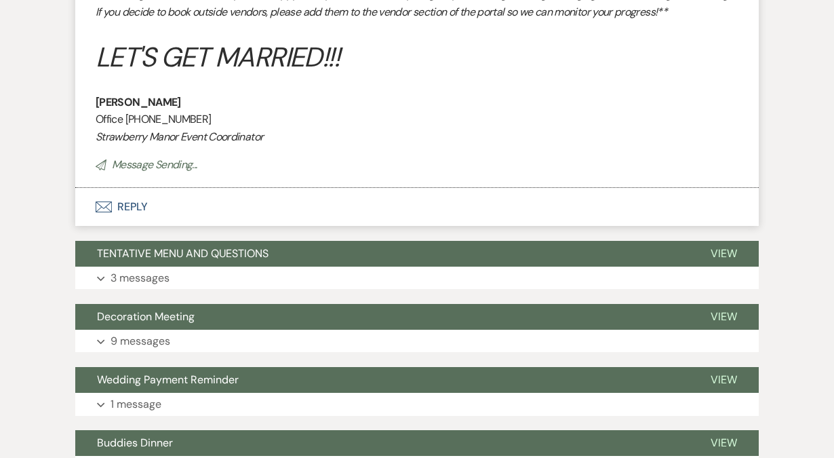
scroll to position [285, 0]
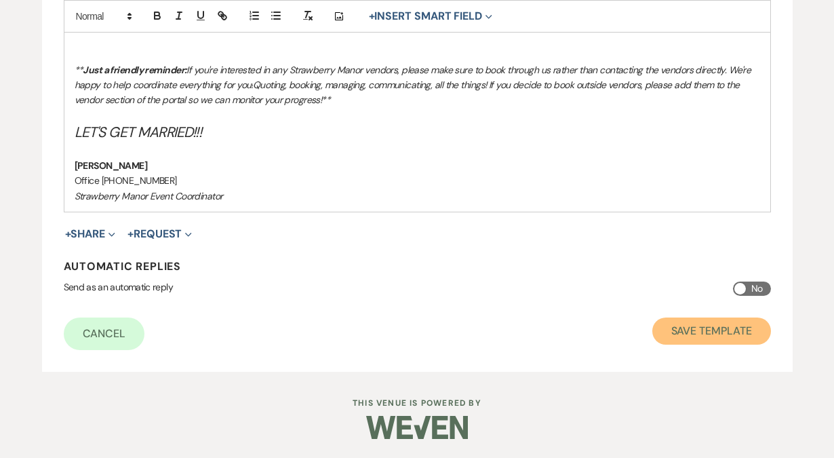
click at [718, 333] on button "Save Template" at bounding box center [712, 330] width 119 height 27
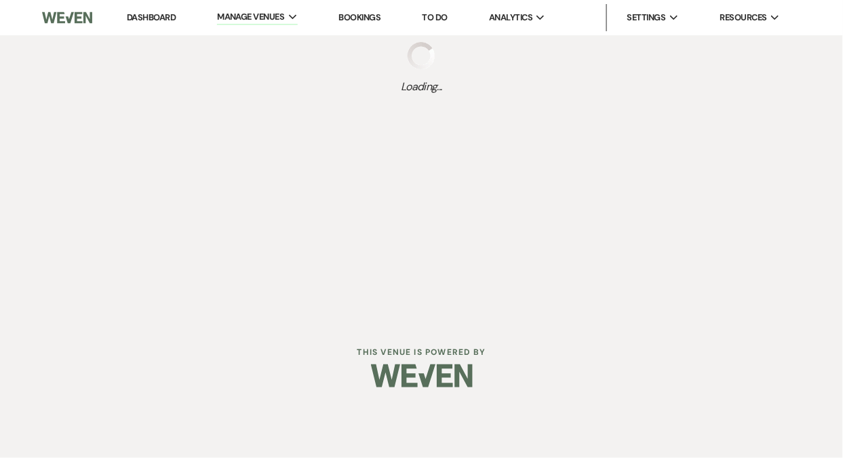
select select "Message Templates"
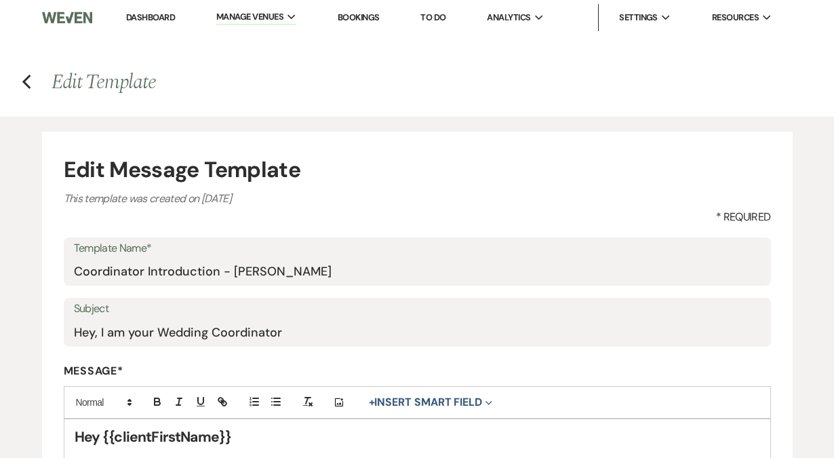
click at [27, 81] on icon "Previous" at bounding box center [27, 82] width 10 height 16
